Goal: Task Accomplishment & Management: Use online tool/utility

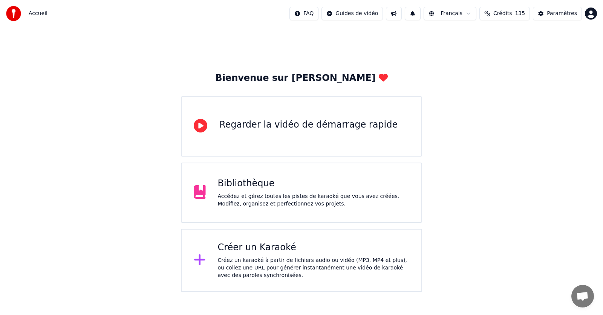
click at [261, 250] on div "Créer un Karaoké" at bounding box center [314, 248] width 192 height 12
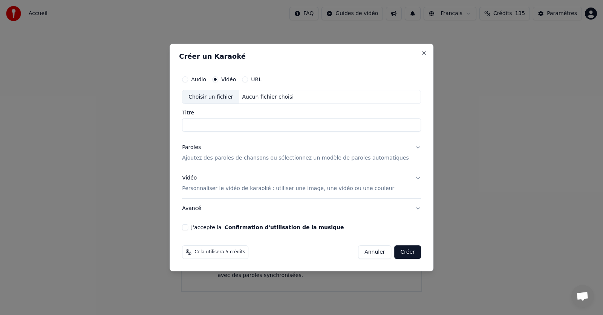
click at [328, 254] on div "Cela utilisera 5 crédits Annuler Créer" at bounding box center [301, 253] width 239 height 14
click at [217, 99] on div "Choisir un fichier" at bounding box center [210, 97] width 56 height 14
click at [421, 52] on button "Close" at bounding box center [424, 53] width 6 height 6
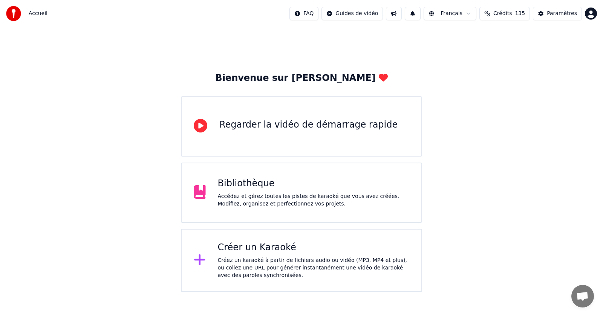
click at [276, 127] on div "Regarder la vidéo de démarrage rapide" at bounding box center [308, 125] width 178 height 12
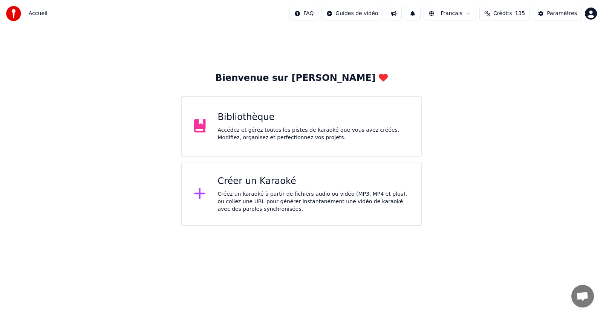
click at [265, 191] on div "Créez un karaoké à partir de fichiers audio ou vidéo (MP3, MP4 et plus), ou col…" at bounding box center [314, 202] width 192 height 23
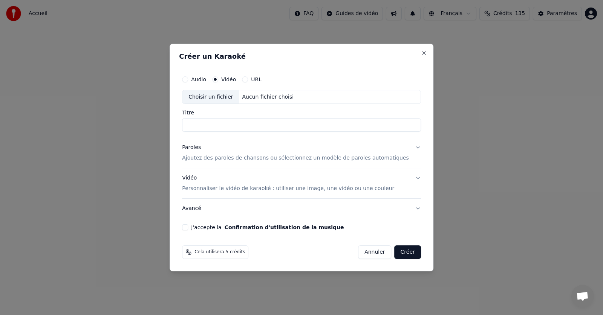
click at [197, 82] on div "Audio Vidéo URL" at bounding box center [301, 79] width 239 height 15
click at [188, 80] on button "Audio" at bounding box center [185, 79] width 6 height 6
click at [220, 97] on div "Choisir un fichier" at bounding box center [210, 97] width 56 height 14
click at [218, 81] on button "Vidéo" at bounding box center [215, 79] width 6 height 6
click at [224, 93] on div "Choisir un fichier" at bounding box center [210, 97] width 56 height 14
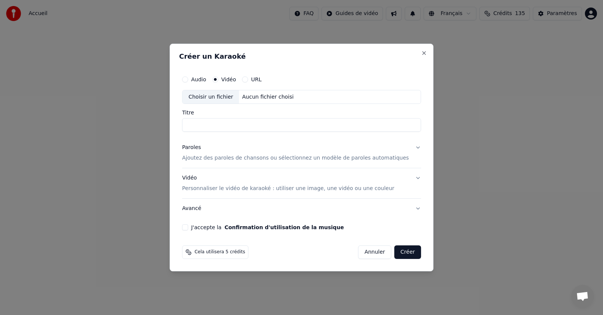
click at [204, 124] on input "Titre" at bounding box center [301, 126] width 239 height 14
type input "**********"
click at [224, 225] on button "Confirmation d'utilisation de la musique" at bounding box center [283, 227] width 119 height 5
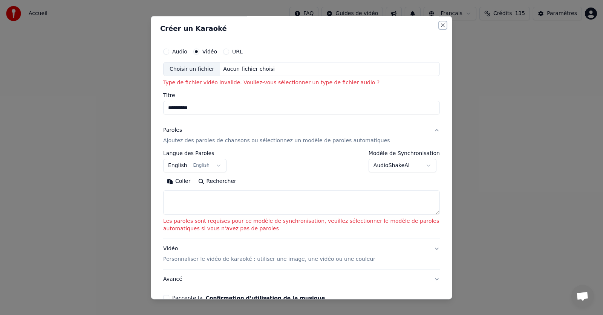
click at [439, 26] on button "Close" at bounding box center [442, 25] width 6 height 6
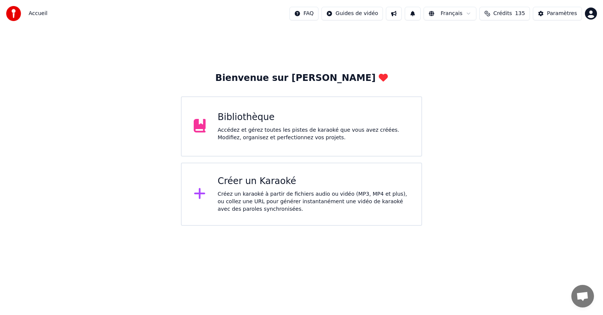
click at [256, 180] on div "Créer un Karaoké" at bounding box center [314, 181] width 192 height 12
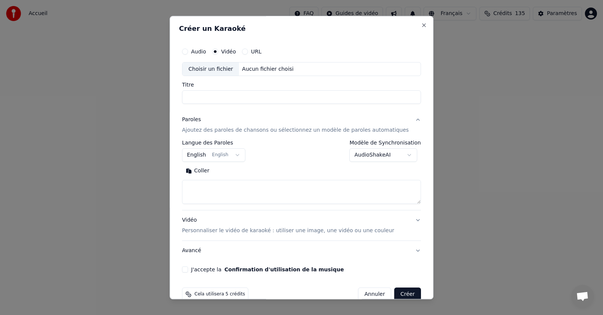
click at [208, 71] on div "Choisir un fichier" at bounding box center [210, 70] width 56 height 14
click at [421, 26] on button "Close" at bounding box center [424, 25] width 6 height 6
select select
